Goal: Task Accomplishment & Management: Complete application form

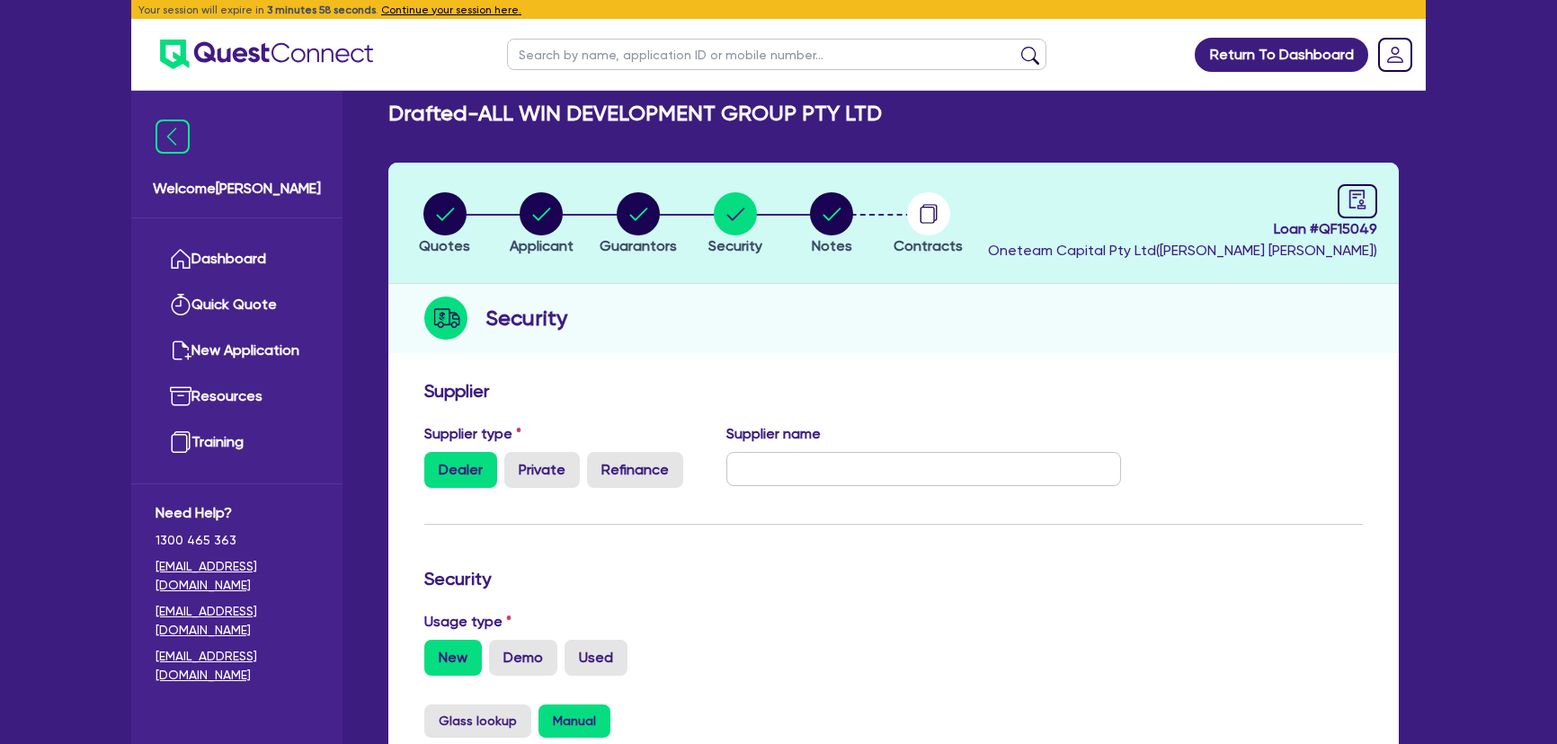
select select "CARS_AND_LIGHT_TRUCKS"
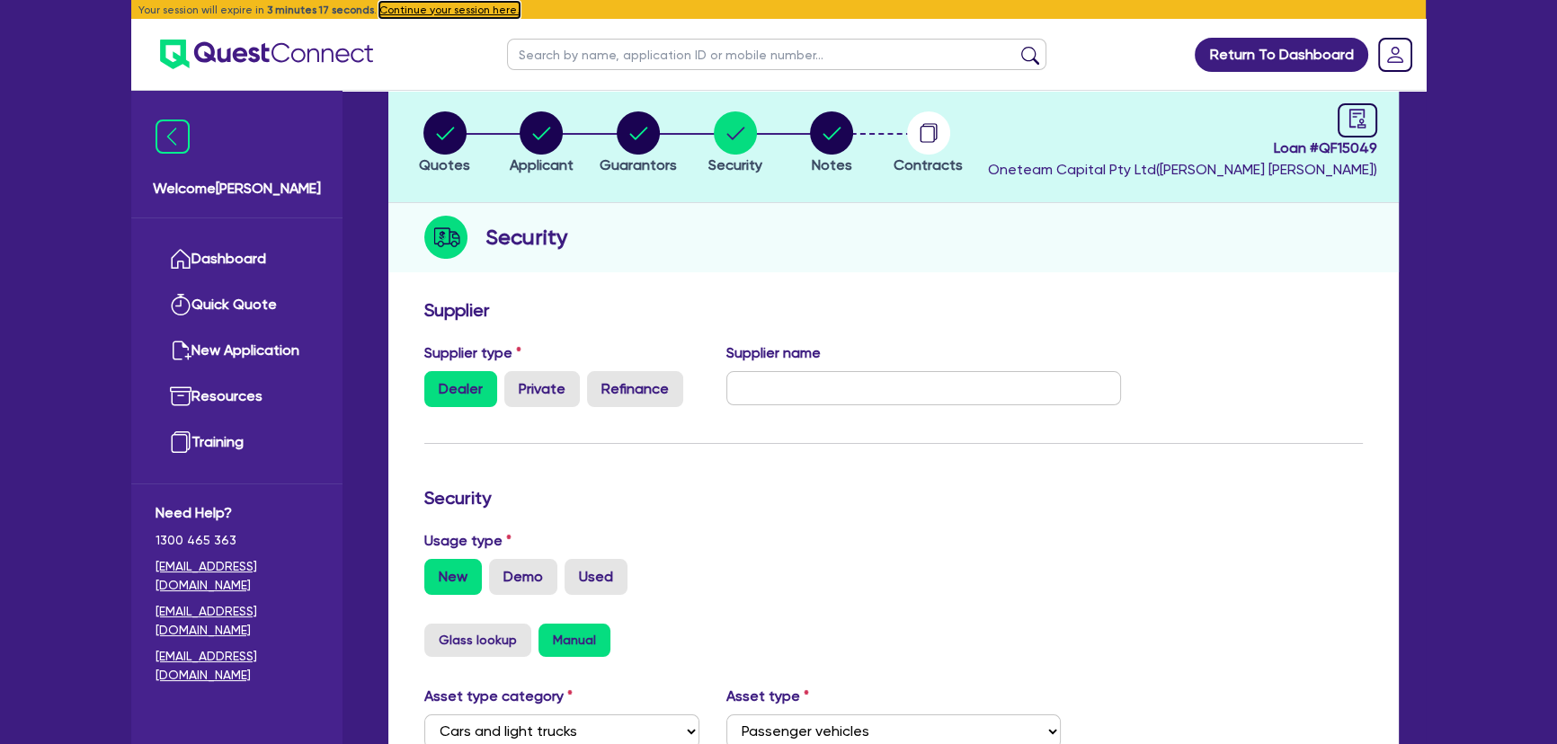
click at [433, 13] on button "Continue your session here." at bounding box center [449, 10] width 140 height 16
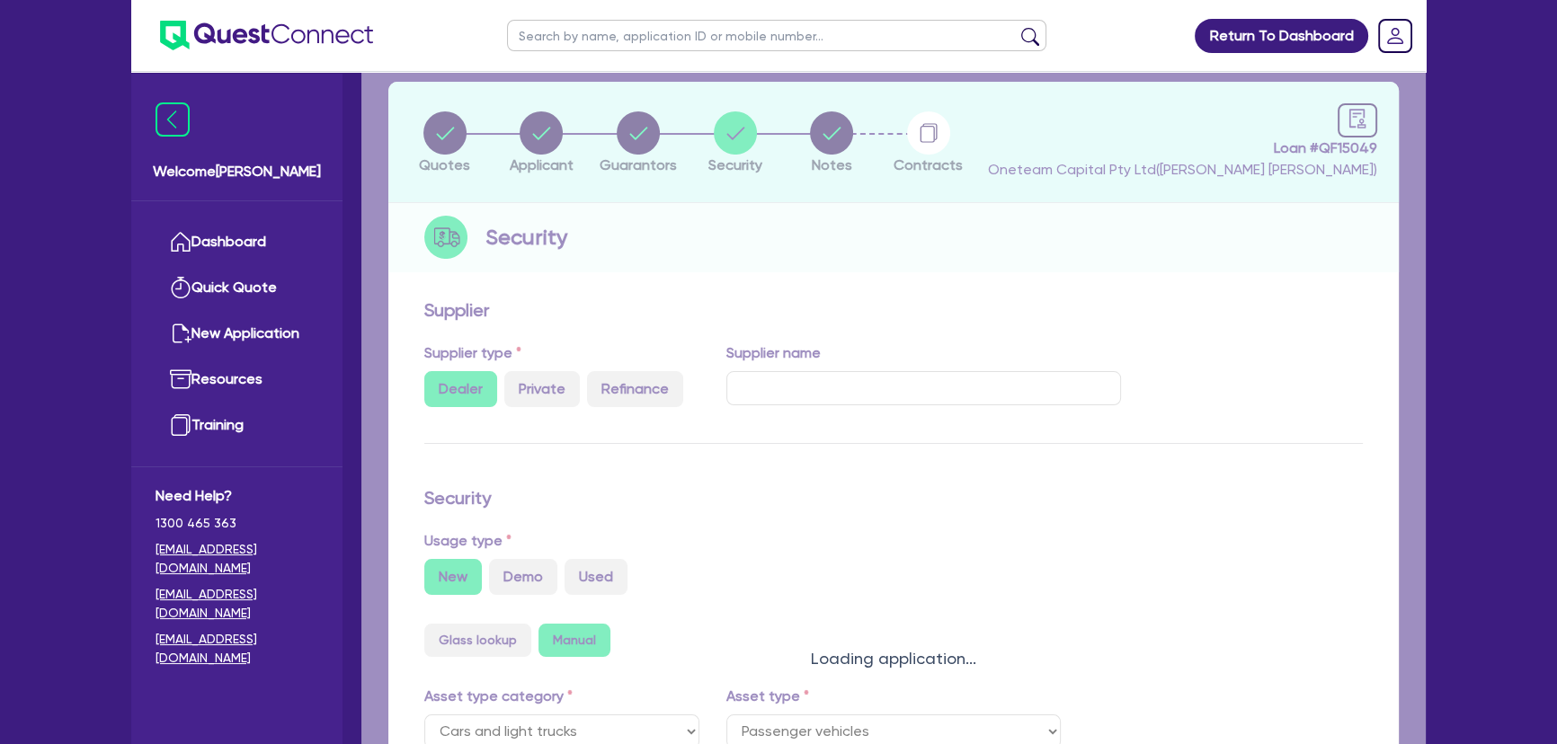
select select "PASSENGER_VEHICLES"
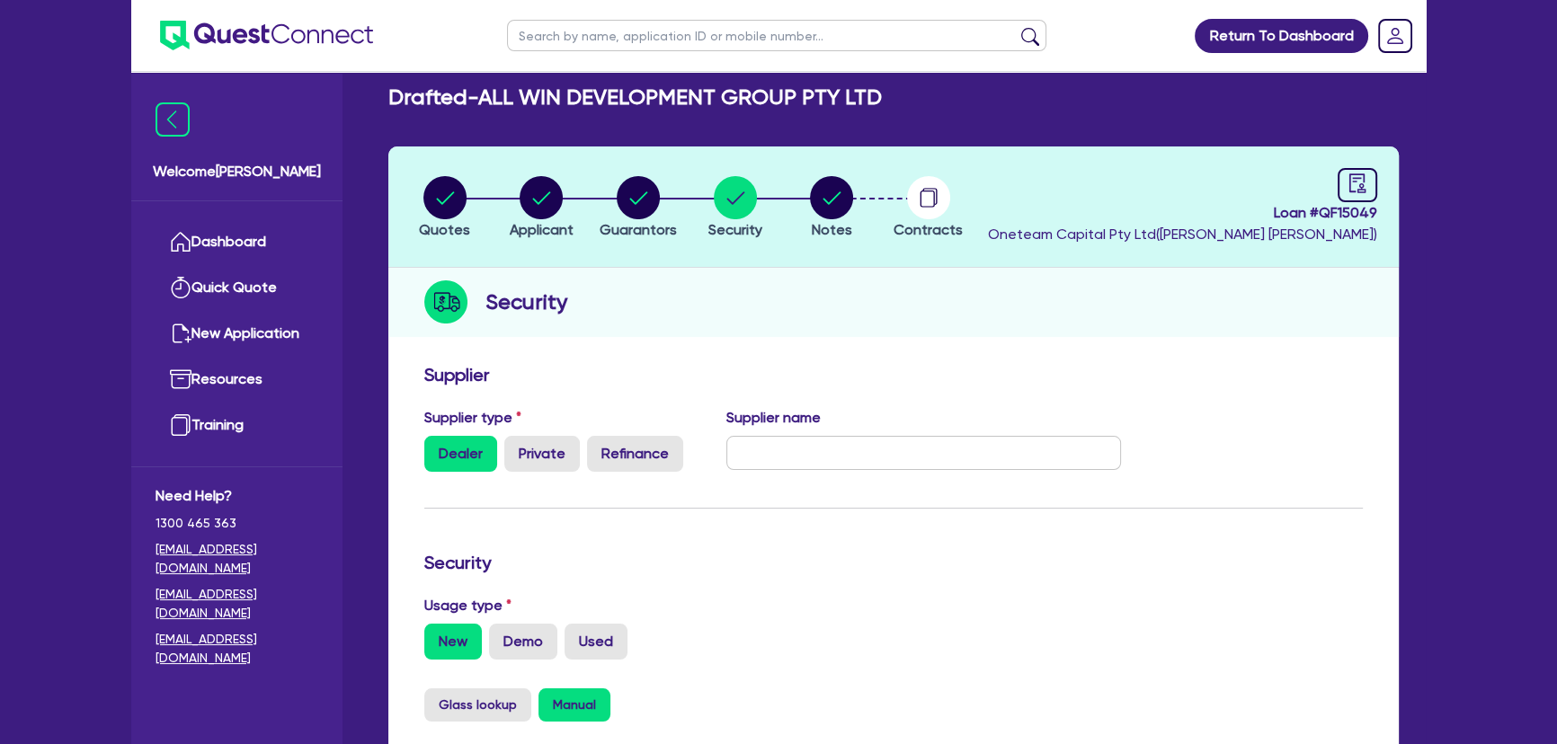
scroll to position [0, 0]
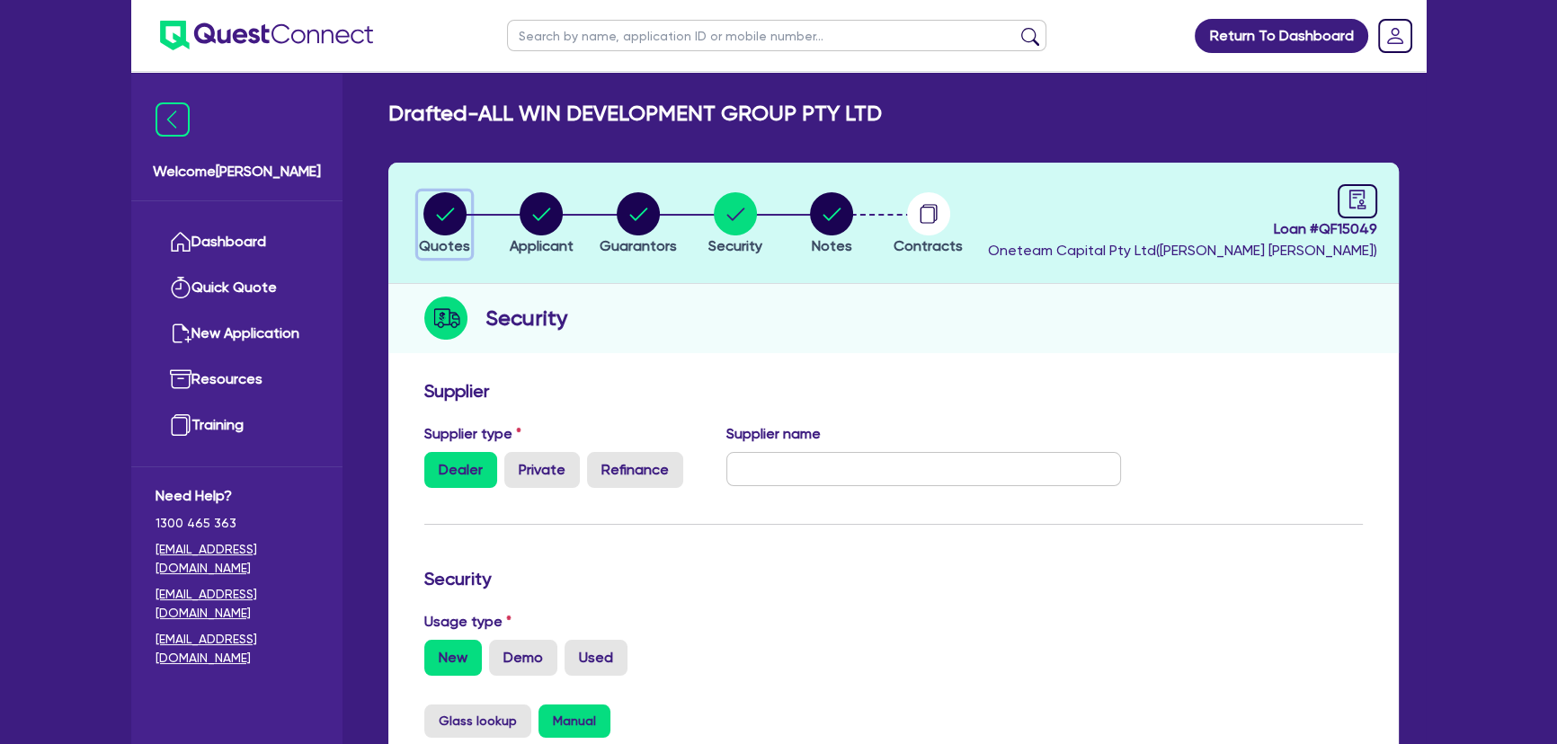
click at [452, 216] on circle "button" at bounding box center [444, 213] width 43 height 43
select select "Other"
select select "CARS_AND_LIGHT_TRUCKS"
select select "PASSENGER_VEHICLES"
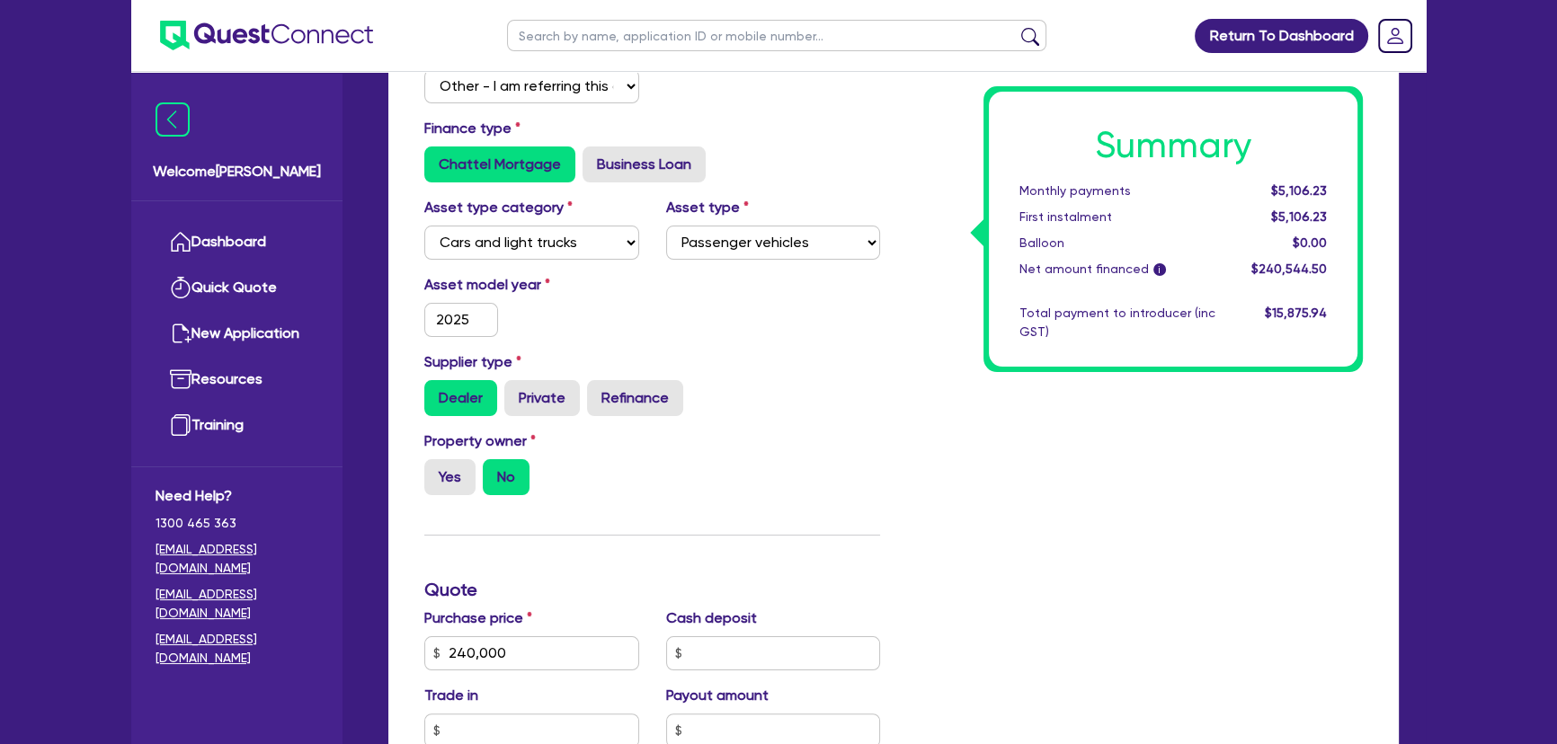
scroll to position [339, 0]
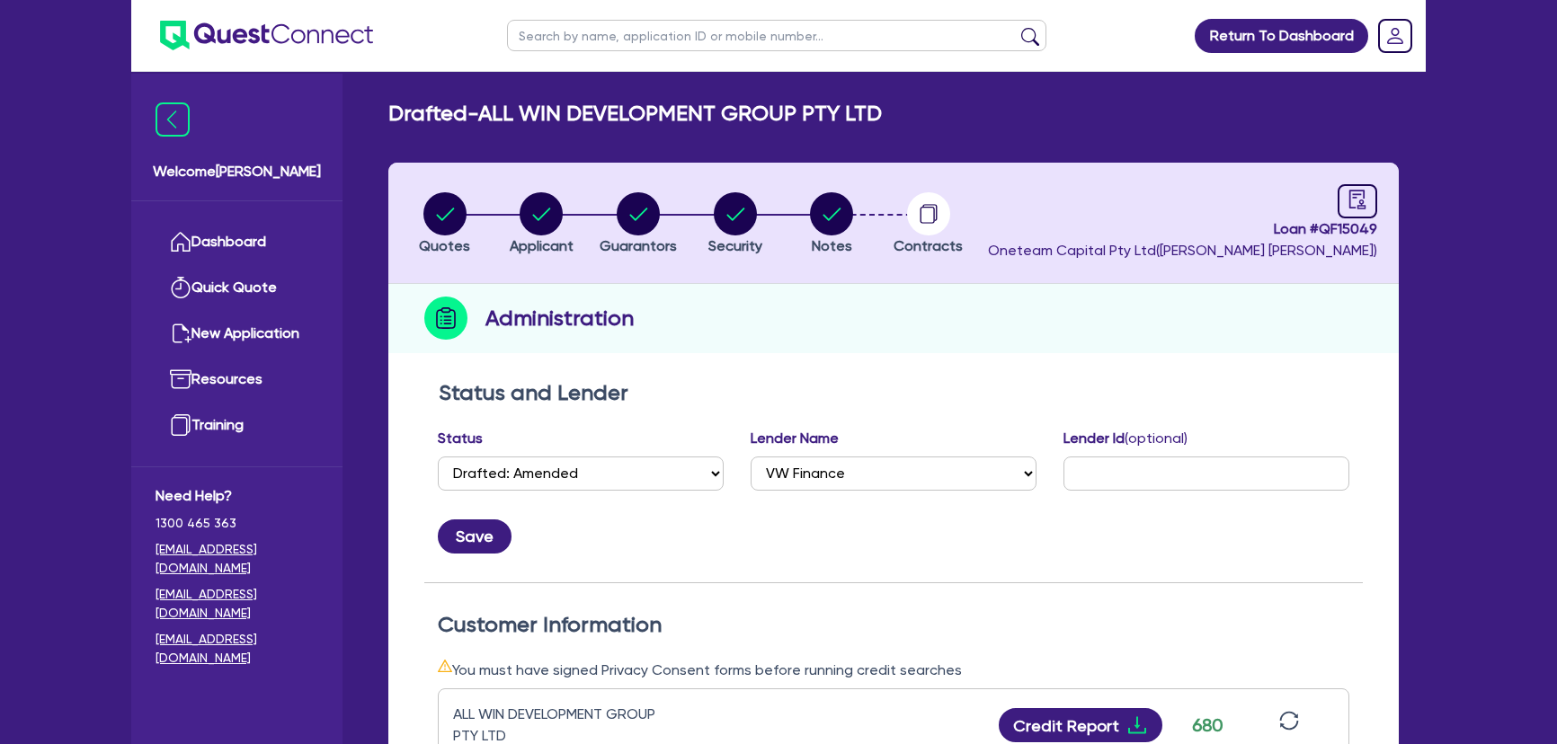
select select "DRAFTED_AMENDED"
select select "VW Finance"
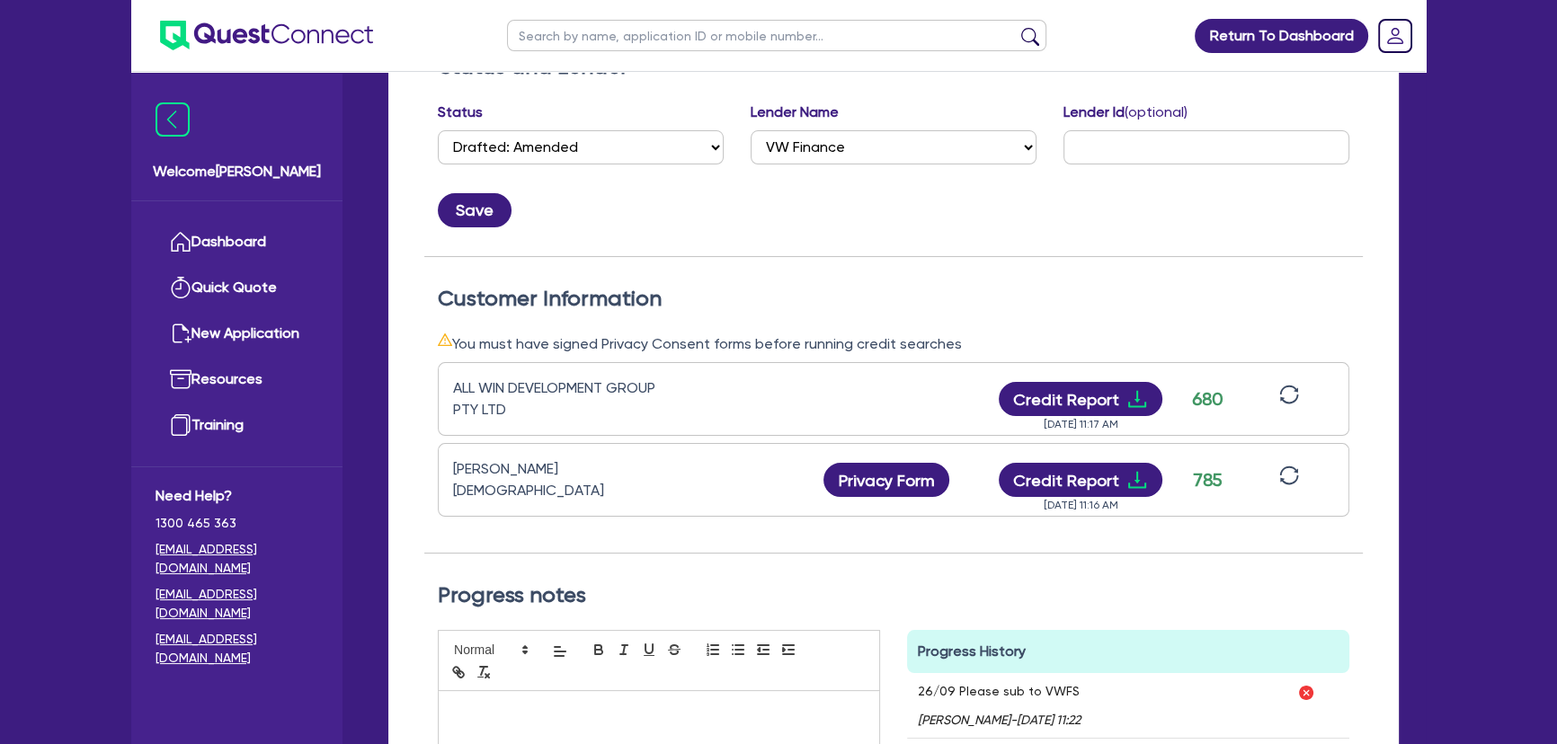
scroll to position [326, 0]
click at [255, 37] on img at bounding box center [266, 36] width 213 height 30
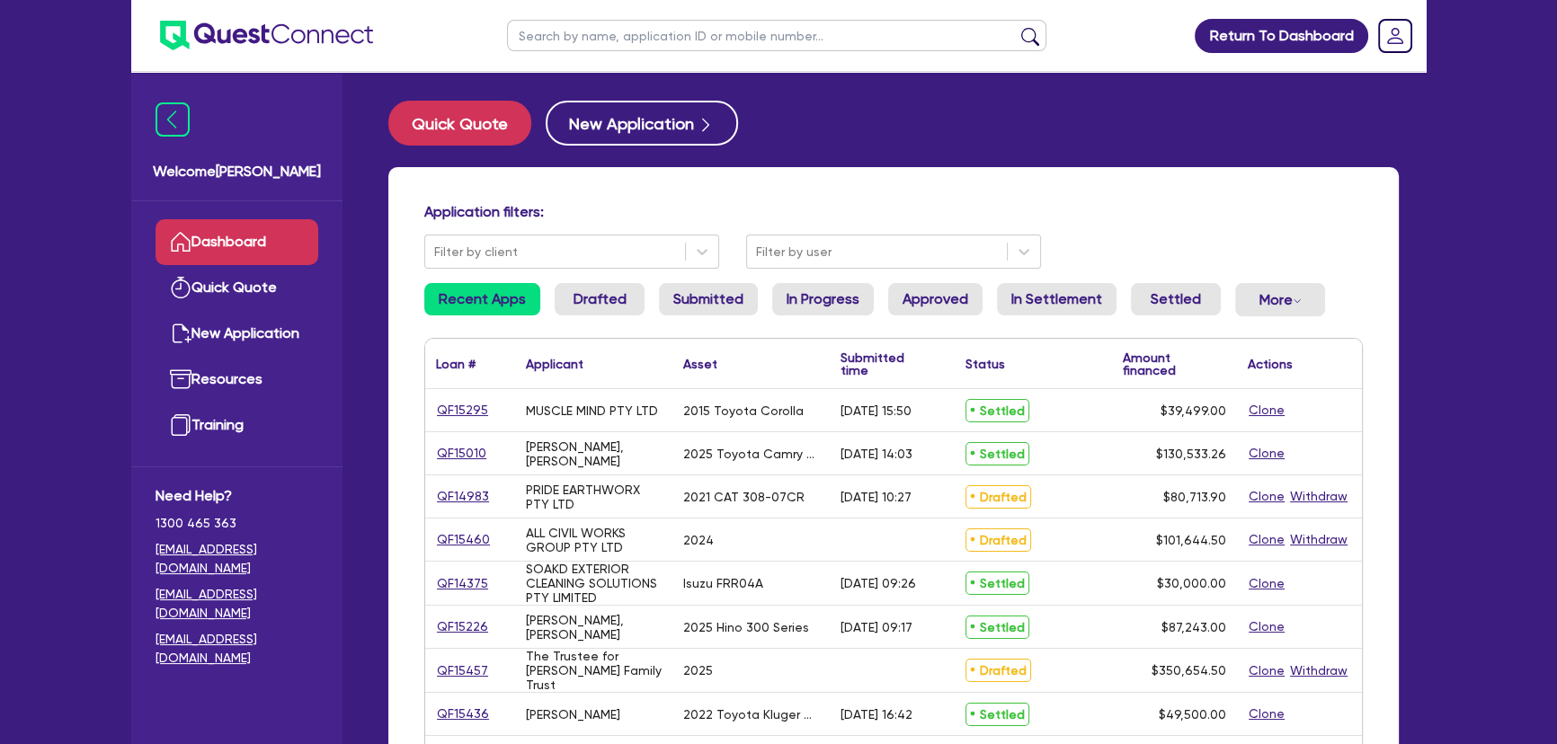
click at [658, 51] on ul at bounding box center [776, 35] width 575 height 71
click at [656, 46] on input "text" at bounding box center [776, 35] width 539 height 31
type input "latham"
click at [1016, 27] on button "submit" at bounding box center [1030, 39] width 29 height 25
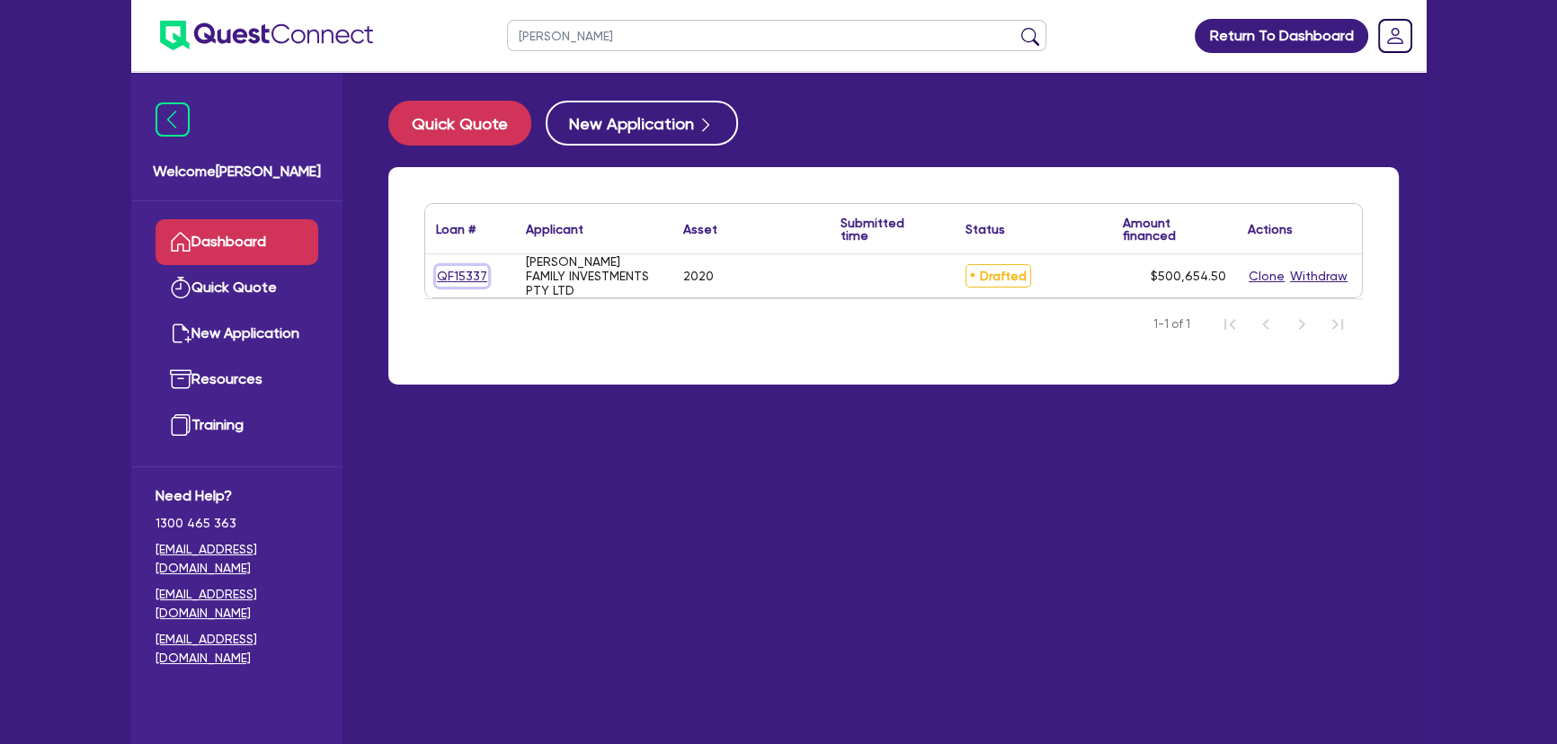
click at [462, 278] on link "QF15337" at bounding box center [462, 276] width 52 height 21
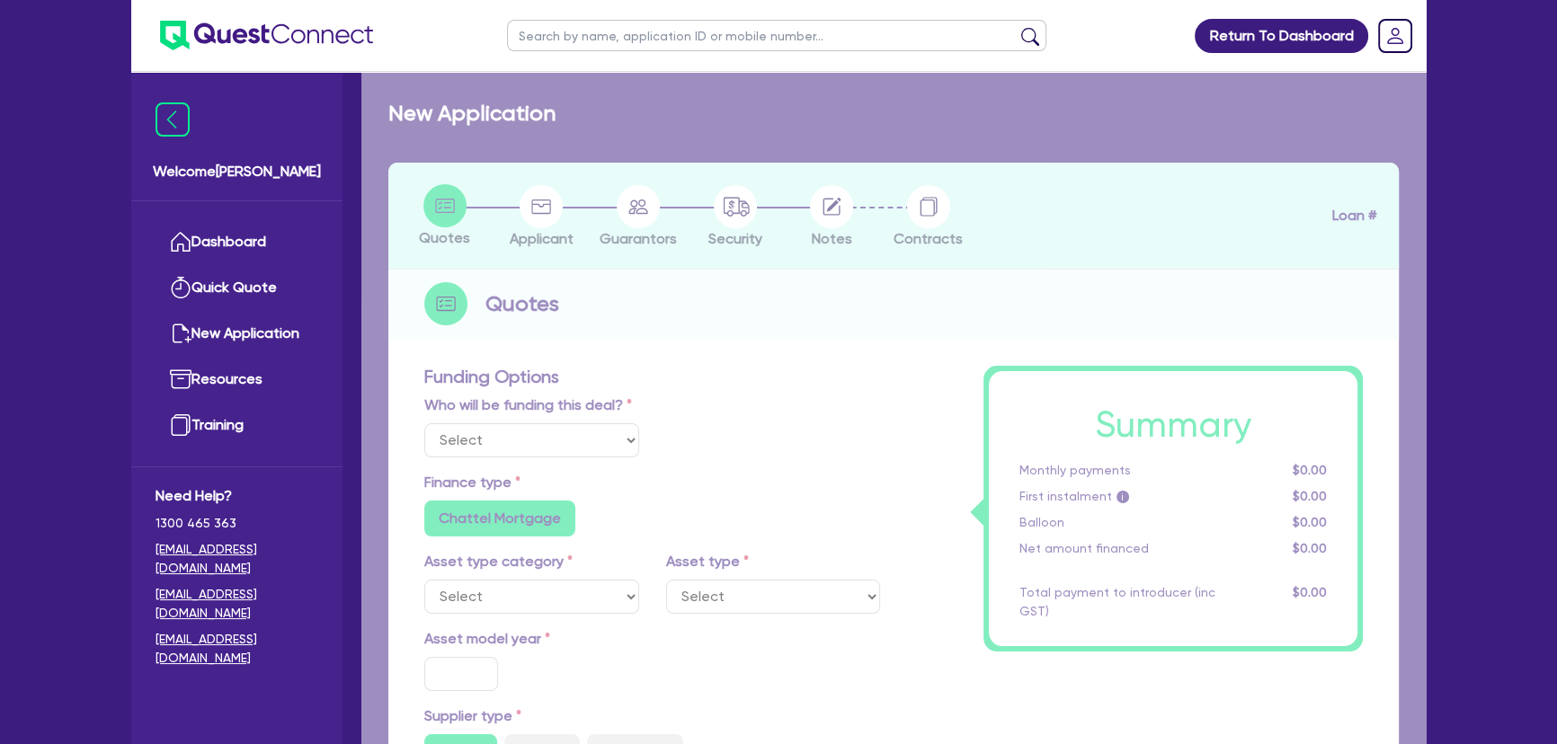
select select "Other"
select select "PRIMARY_ASSETS"
type input "2020"
type input "500,000"
type input "3"
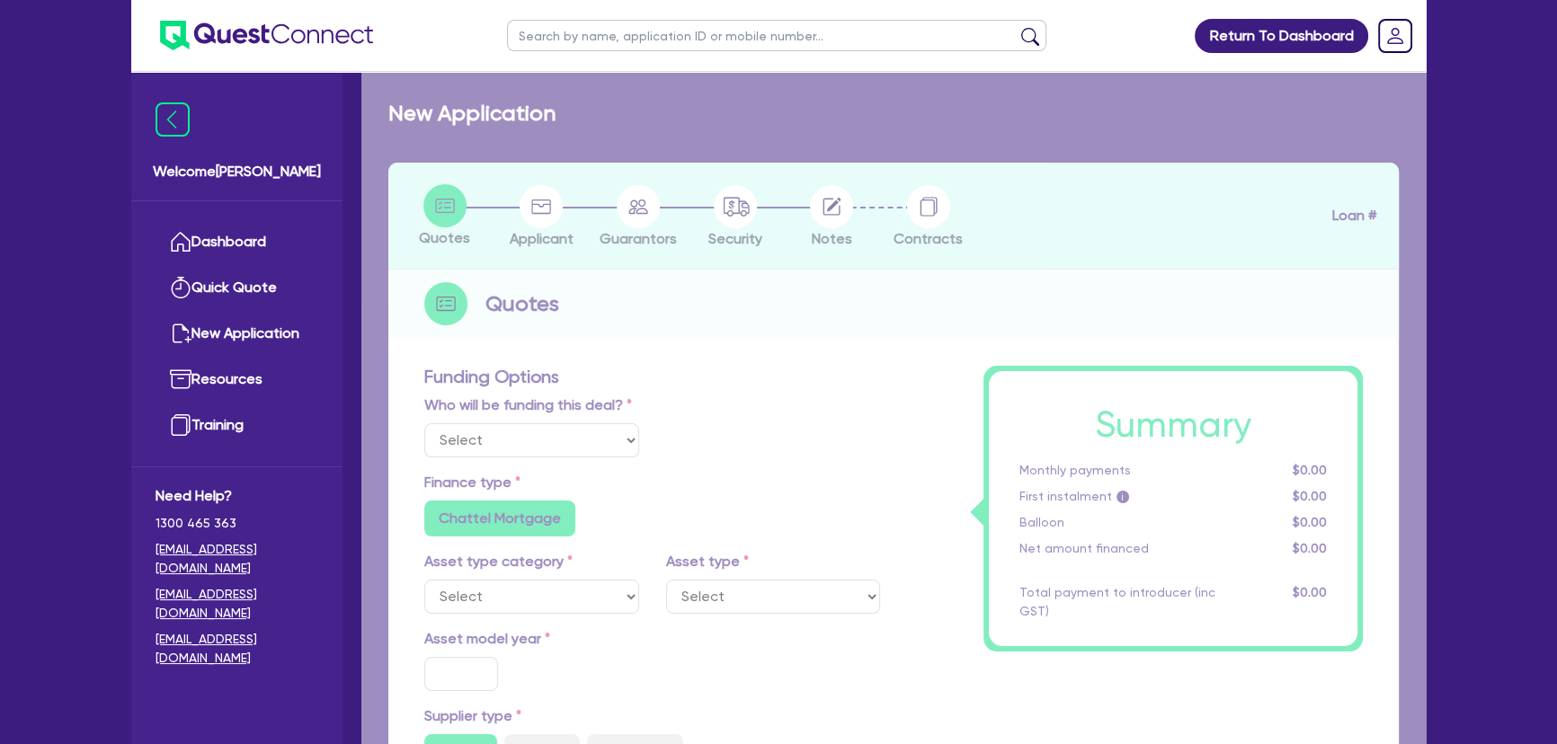
type input "15,019.64"
type input "7"
radio input "true"
radio input "false"
select select "YELLOW_GOODS_AND_EXCAVATORS"
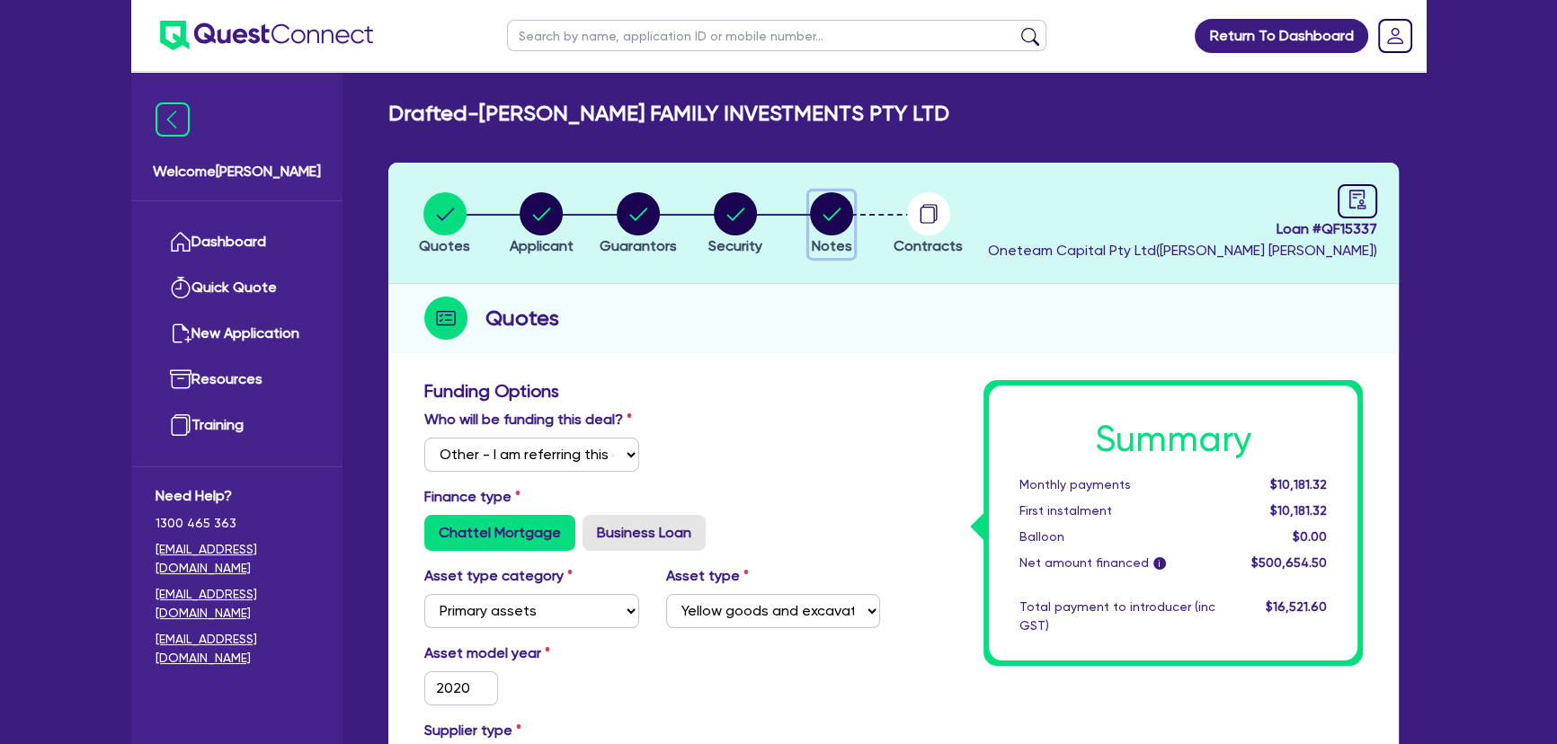
click at [826, 215] on icon "button" at bounding box center [831, 213] width 43 height 43
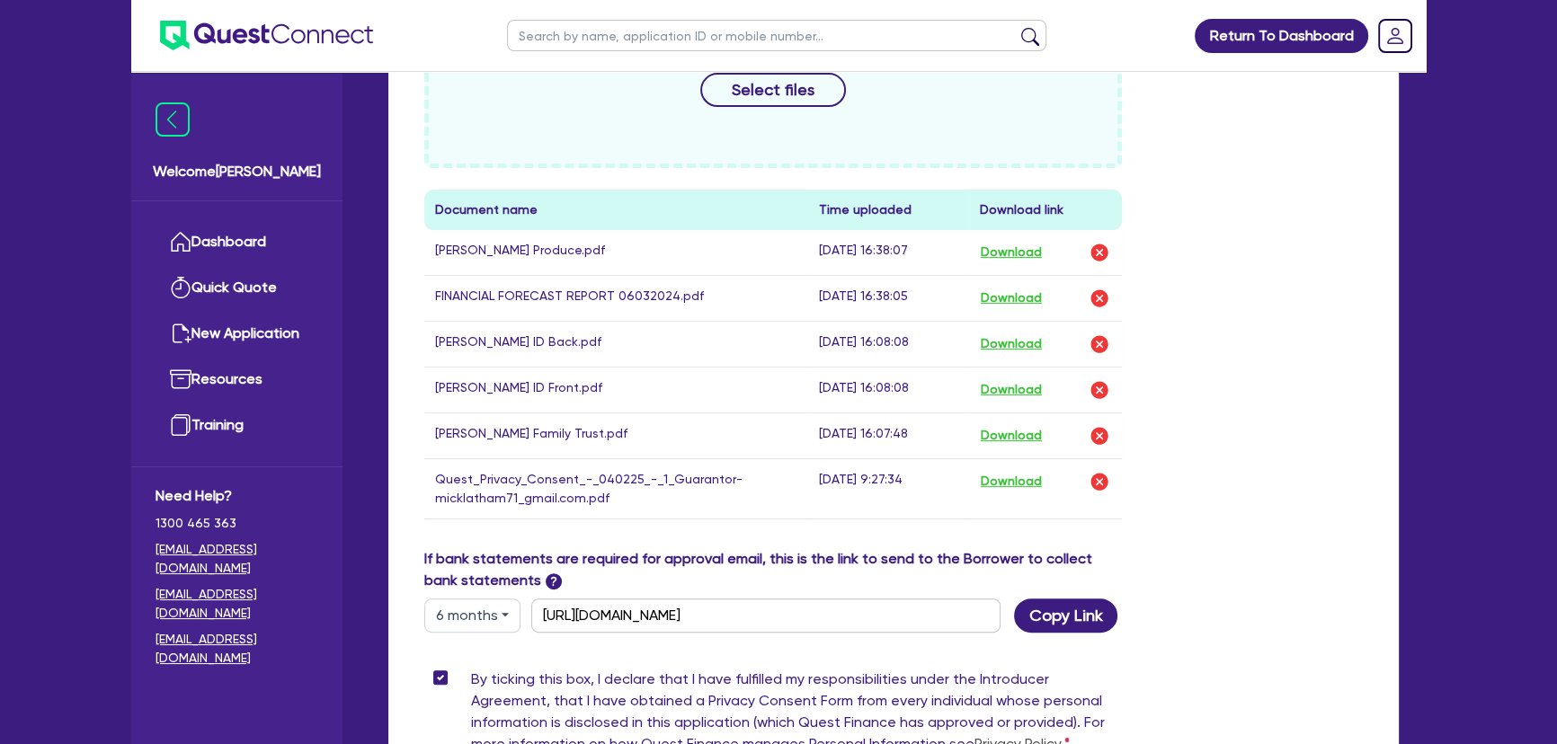
scroll to position [735, 0]
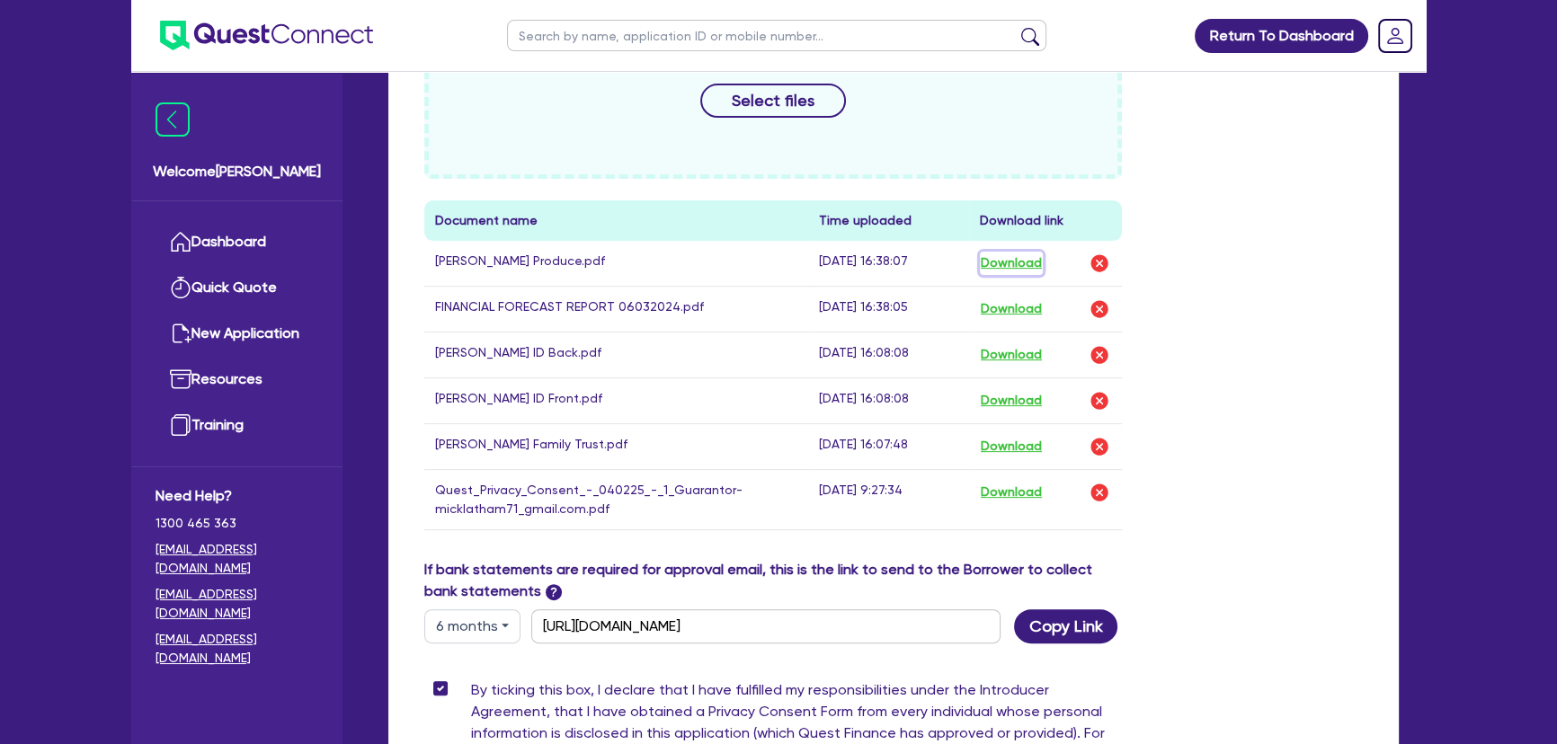
click at [1029, 263] on button "Download" at bounding box center [1011, 263] width 63 height 23
click at [1005, 305] on button "Download" at bounding box center [1011, 309] width 63 height 23
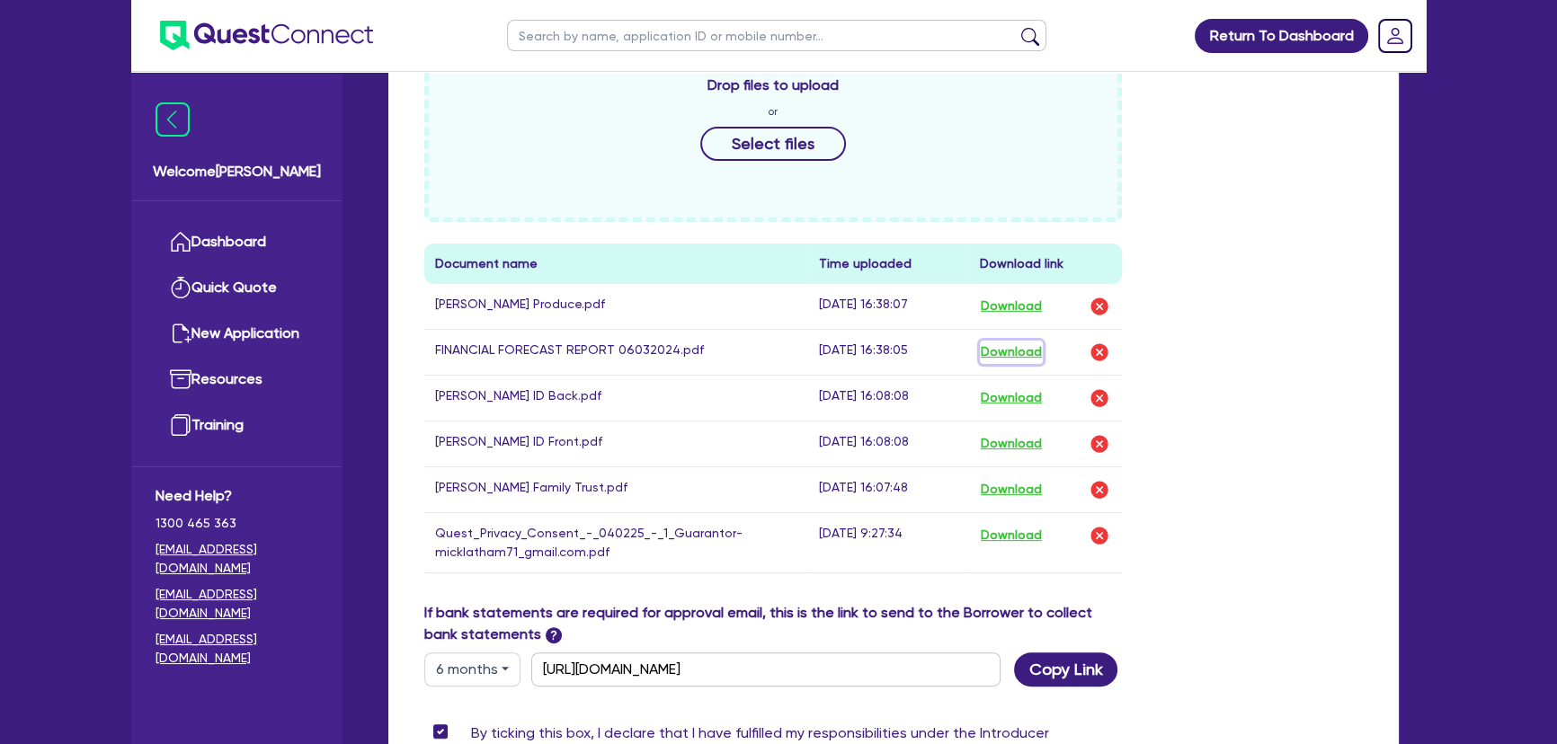
scroll to position [817, 0]
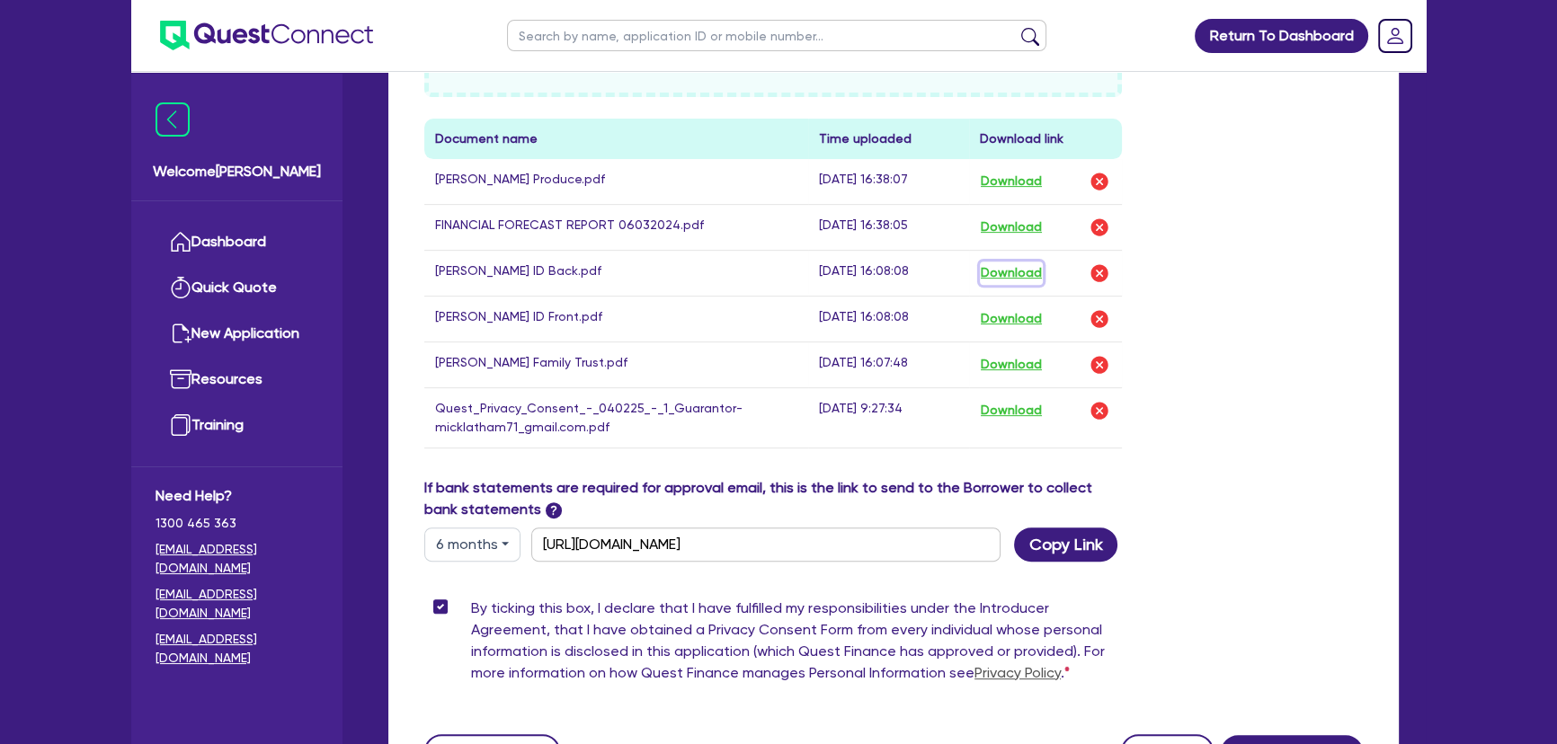
click at [1012, 277] on button "Download" at bounding box center [1011, 273] width 63 height 23
click at [1006, 322] on button "Download" at bounding box center [1011, 318] width 63 height 23
click at [1007, 360] on button "Download" at bounding box center [1011, 364] width 63 height 23
click at [1011, 407] on button "Download" at bounding box center [1011, 410] width 63 height 23
